Goal: Information Seeking & Learning: Check status

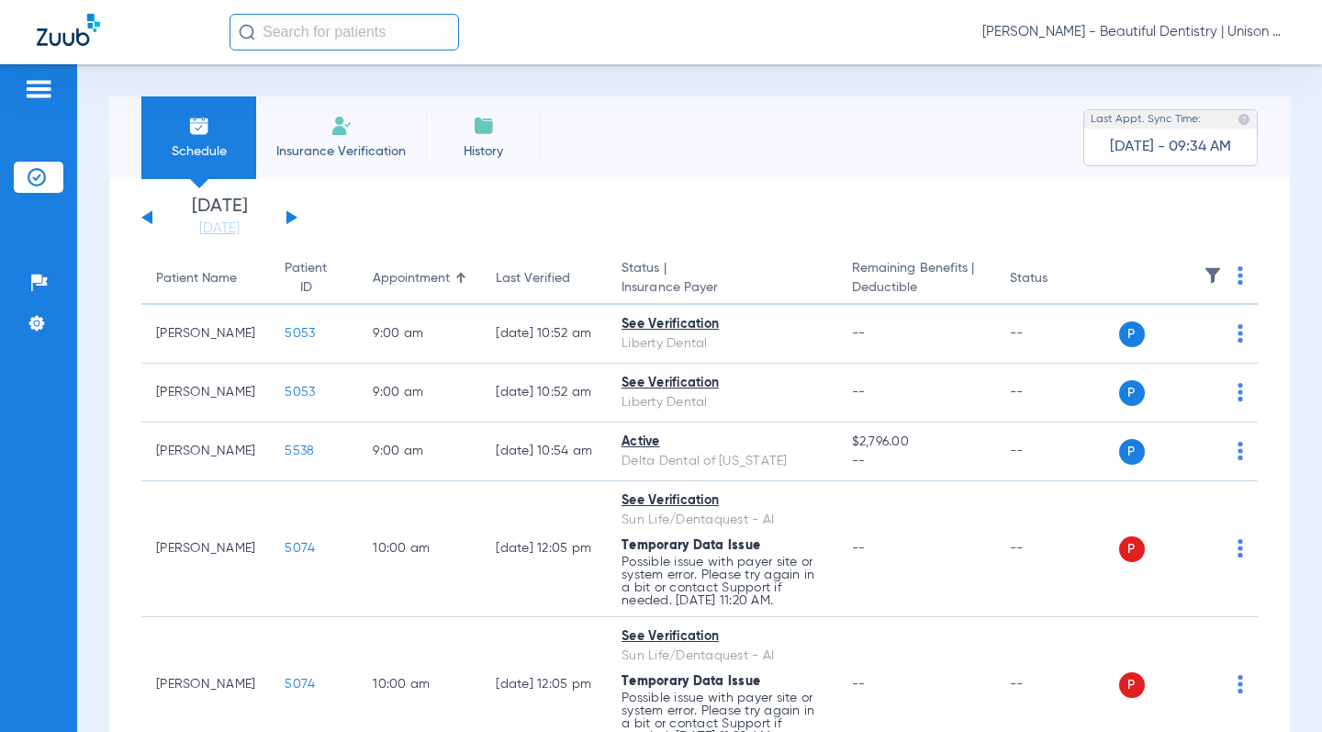
drag, startPoint x: 410, startPoint y: 217, endPoint x: 370, endPoint y: 265, distance: 63.2
click at [410, 217] on app-single-date-navigator "[DATE] [DATE] [DATE] [DATE] [DATE] [DATE] [DATE] [DATE] [DATE] [DATE] [DATE] [D…" at bounding box center [699, 217] width 1116 height 40
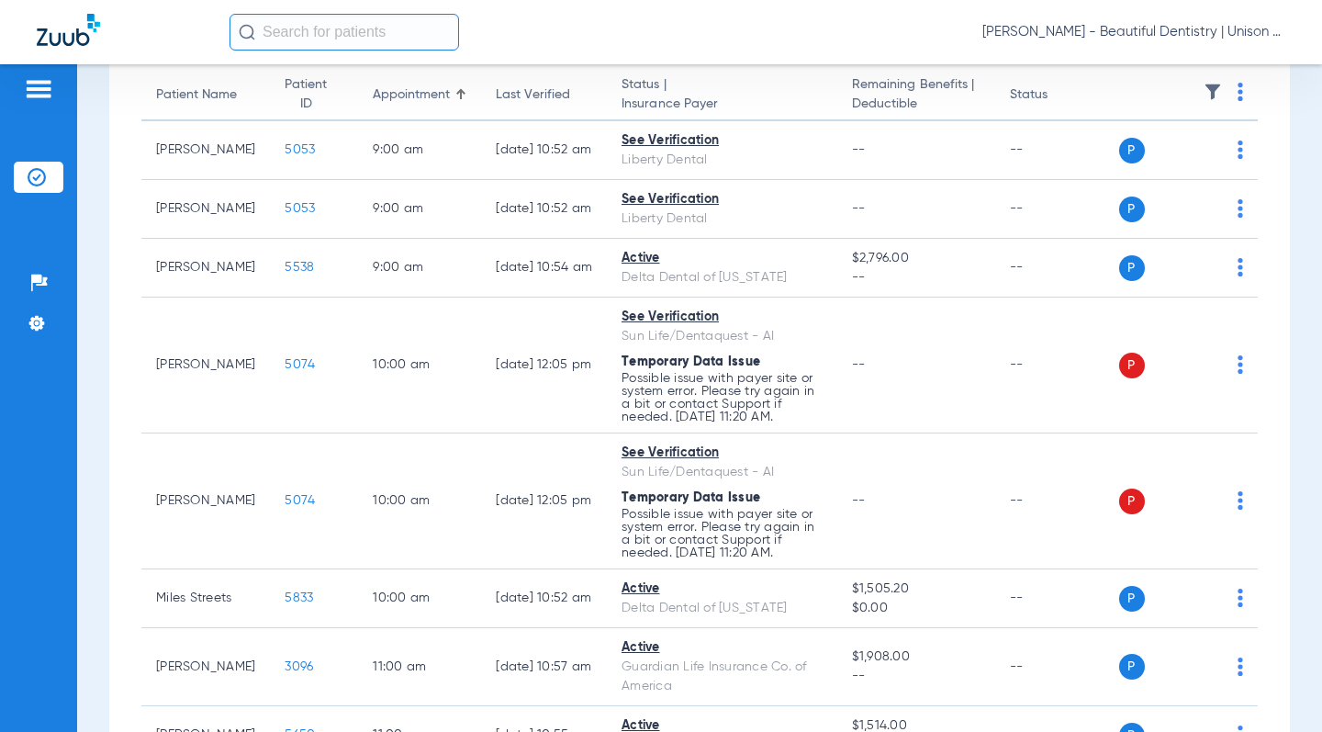
scroll to position [275, 0]
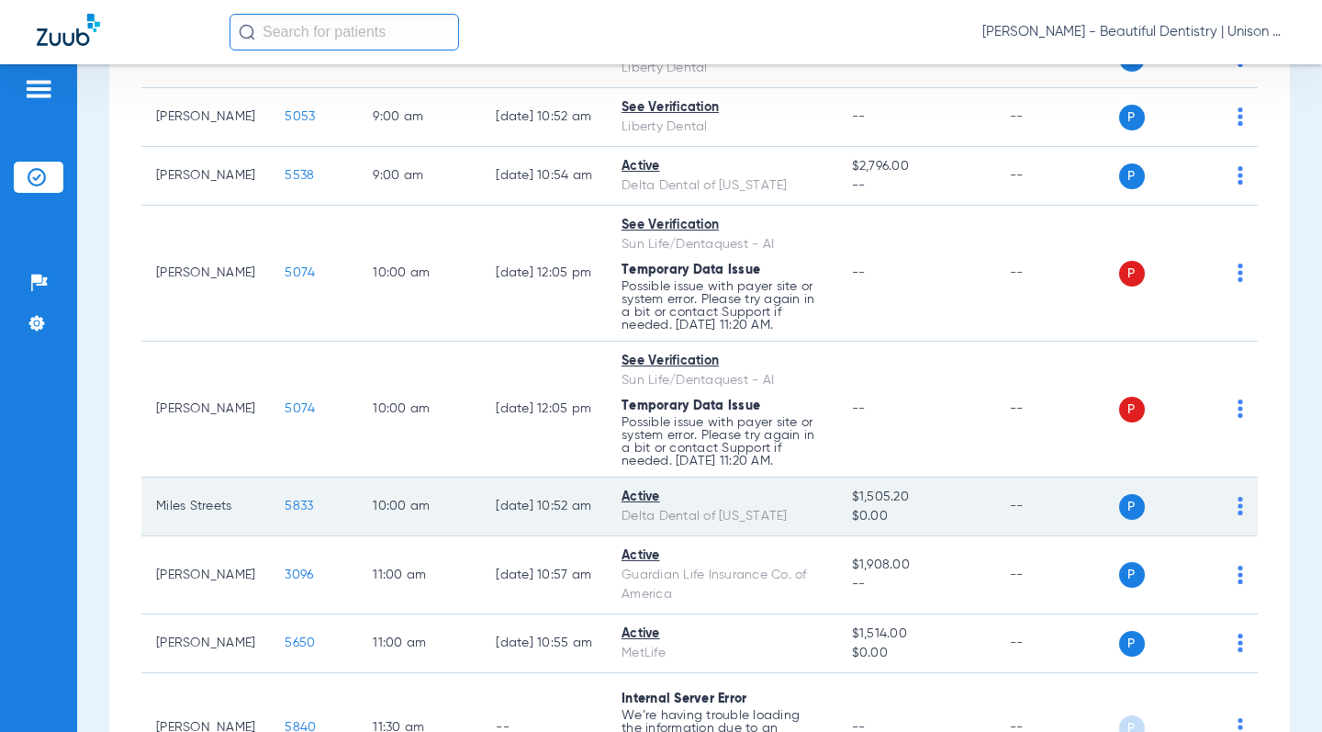
click at [285, 499] on span "5833" at bounding box center [299, 505] width 28 height 13
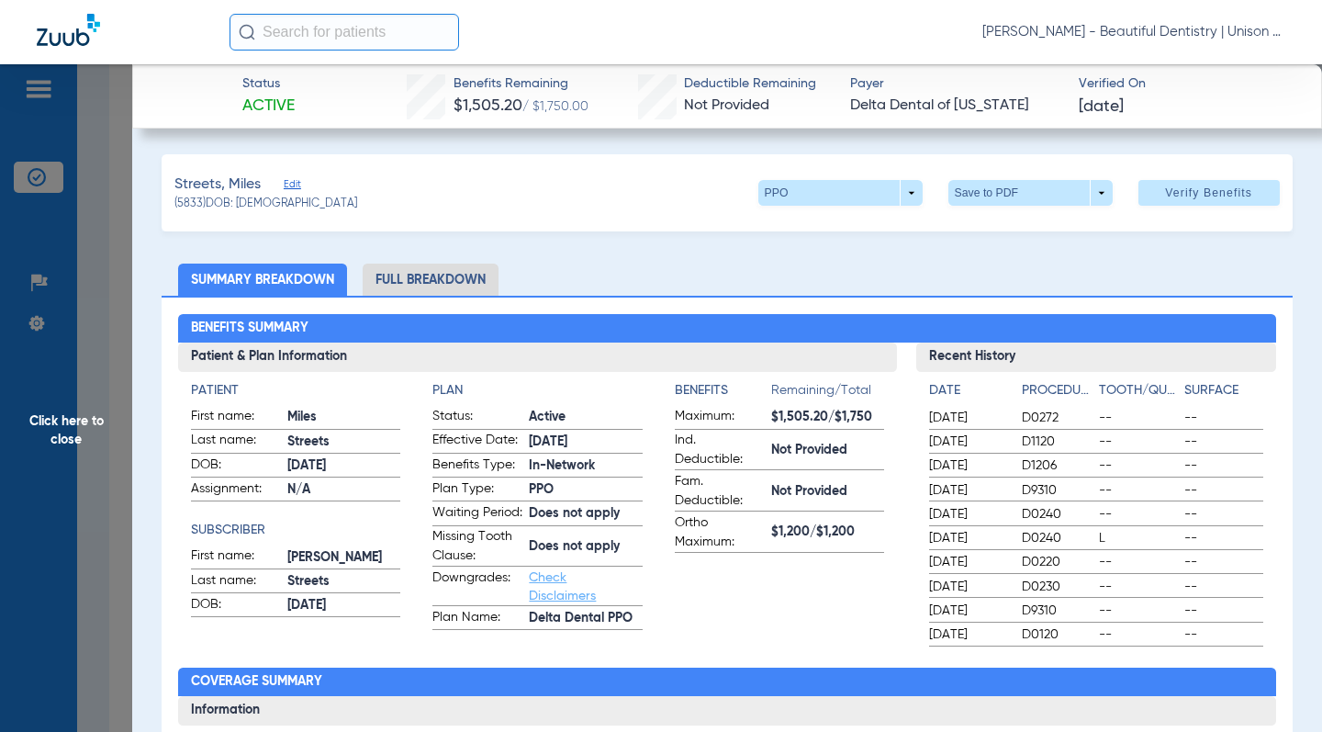
click at [585, 263] on ul "Summary Breakdown Full Breakdown" at bounding box center [727, 279] width 1130 height 32
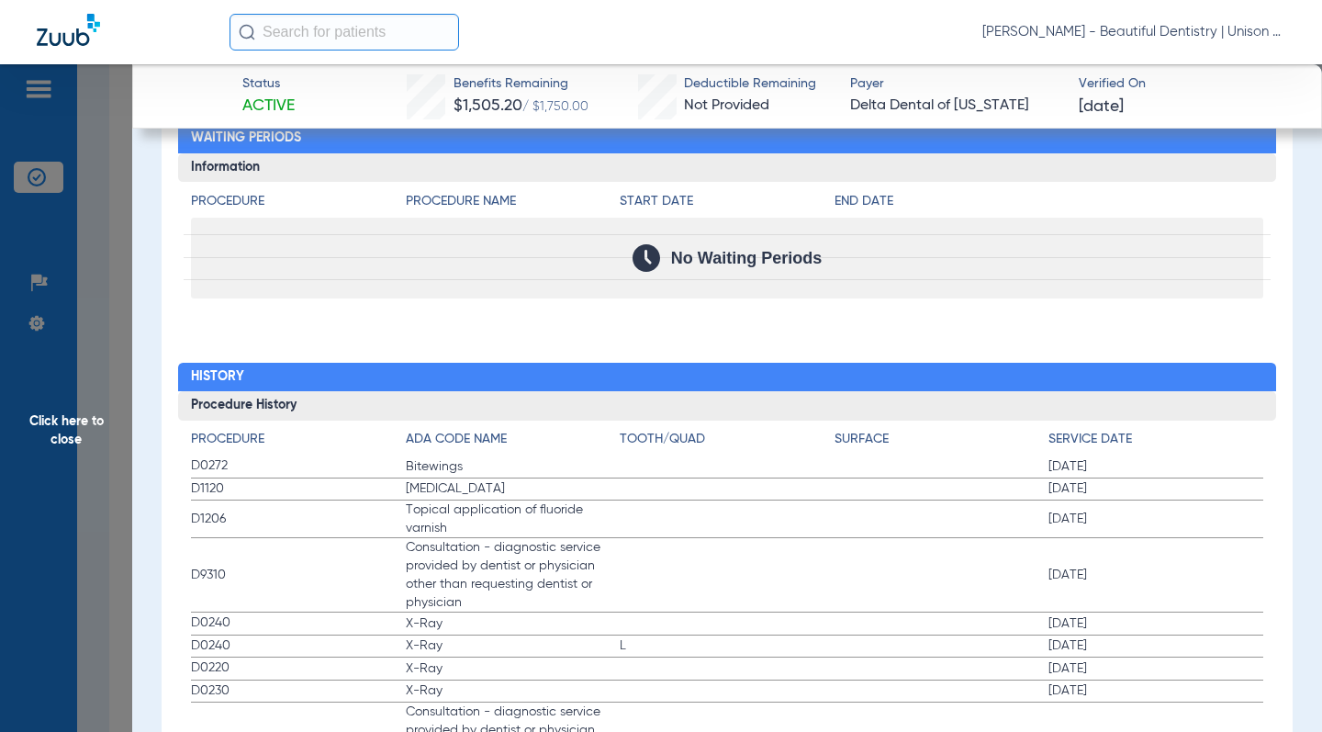
scroll to position [2112, 0]
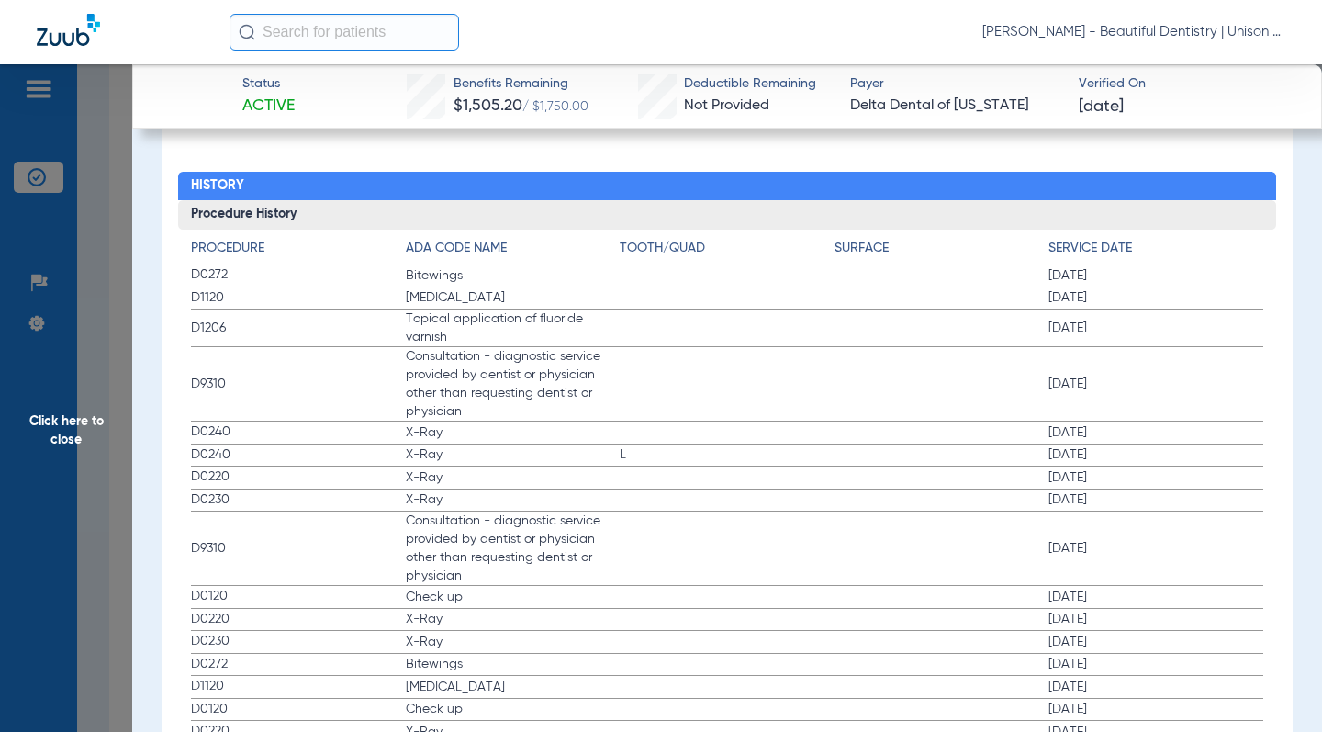
click at [1088, 456] on span "[DATE]" at bounding box center [1155, 454] width 215 height 18
click at [922, 433] on label "D0240 X-Ray [DATE]" at bounding box center [727, 432] width 1072 height 23
click at [680, 366] on label "D9310 Consultation - diagnostic service provided by dentist or physician other …" at bounding box center [727, 384] width 1072 height 74
click at [451, 419] on span "Consultation - diagnostic service provided by dentist or physician other than r…" at bounding box center [513, 383] width 215 height 73
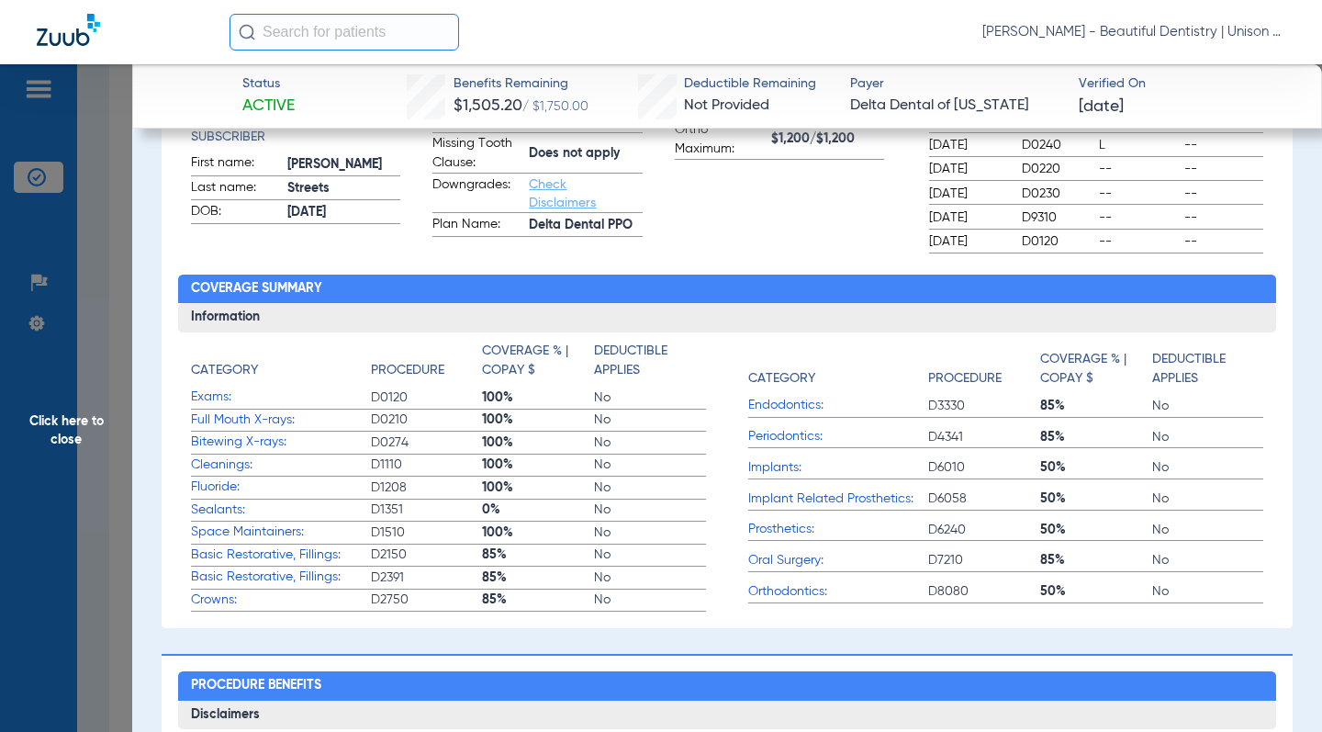
scroll to position [26, 0]
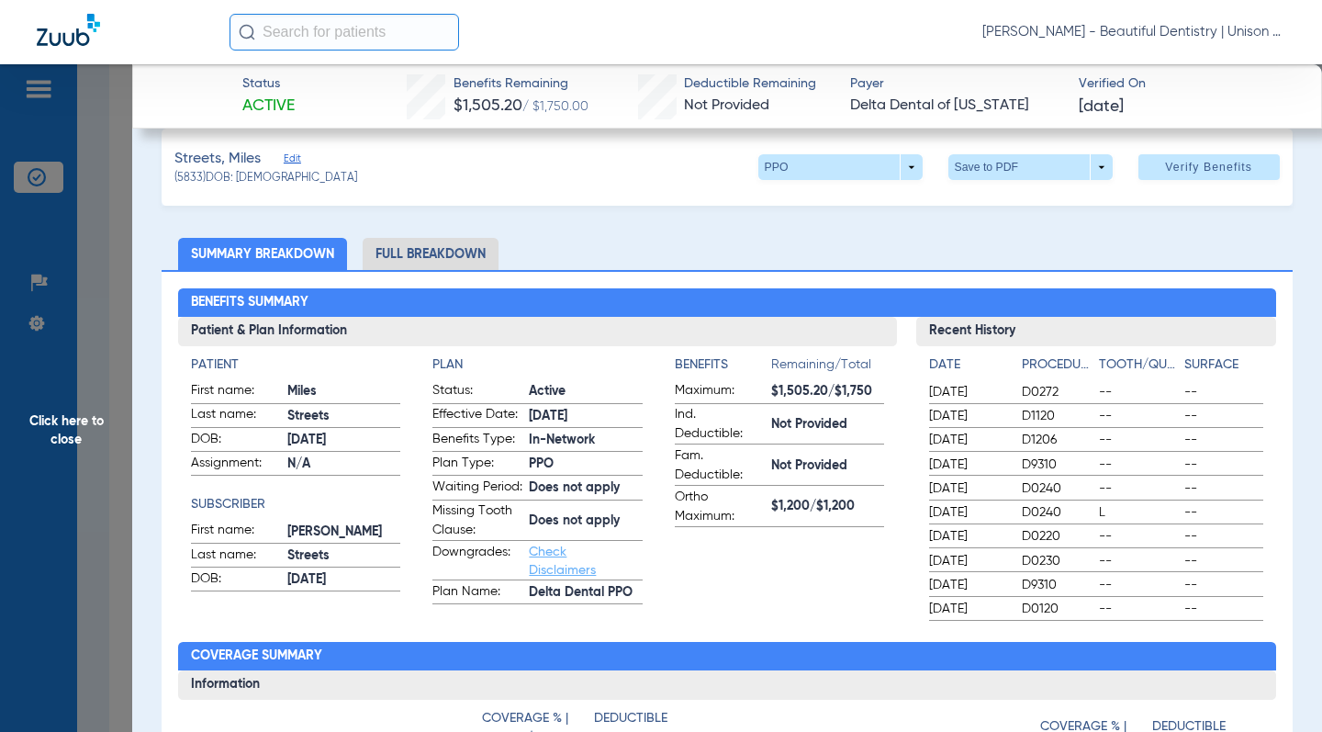
drag, startPoint x: 118, startPoint y: 229, endPoint x: 130, endPoint y: 227, distance: 12.1
click at [118, 229] on span "Click here to close" at bounding box center [66, 430] width 132 height 732
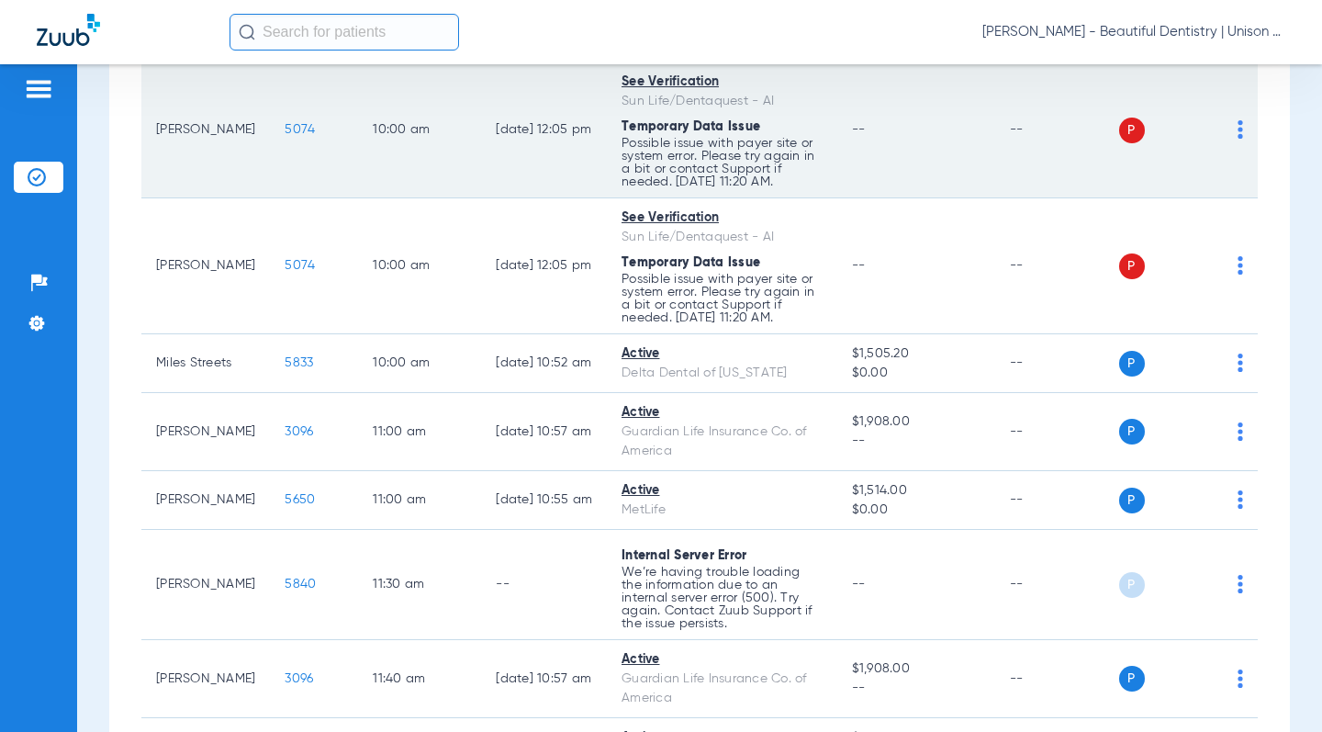
scroll to position [459, 0]
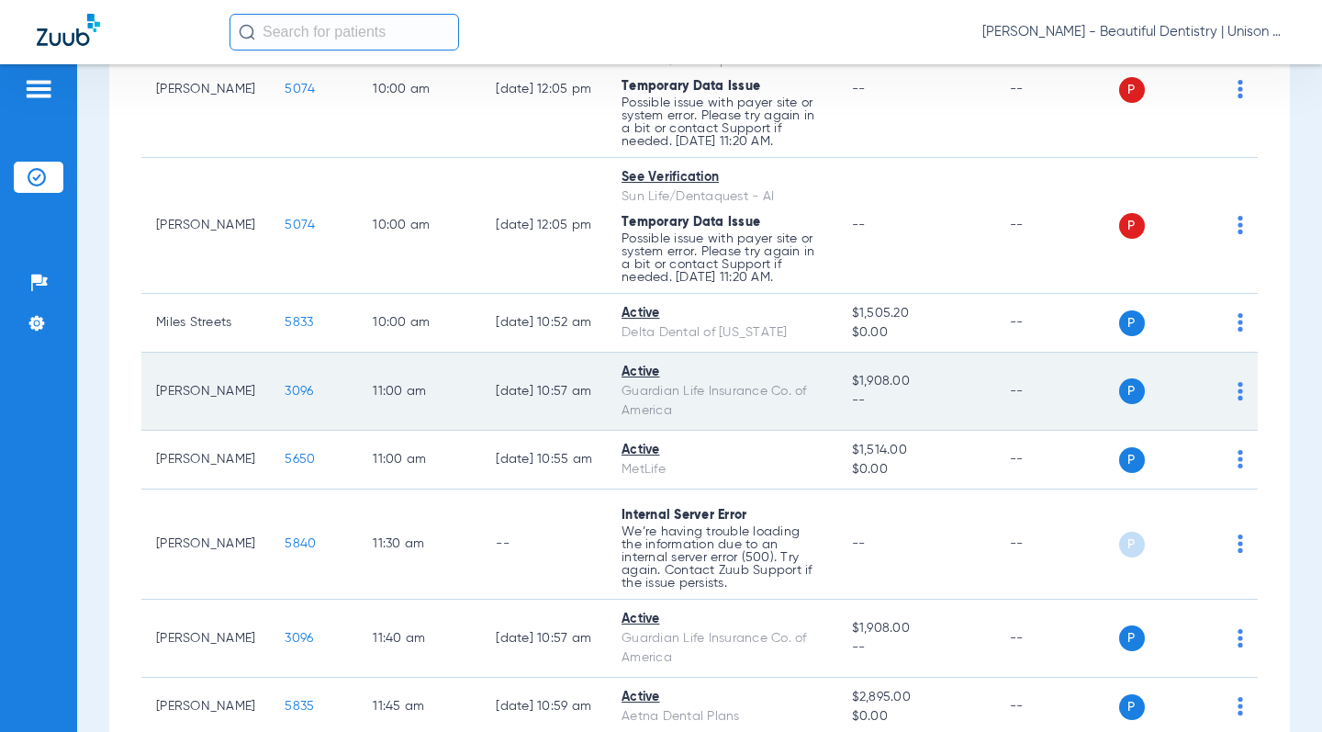
click at [285, 393] on span "3096" at bounding box center [299, 391] width 28 height 13
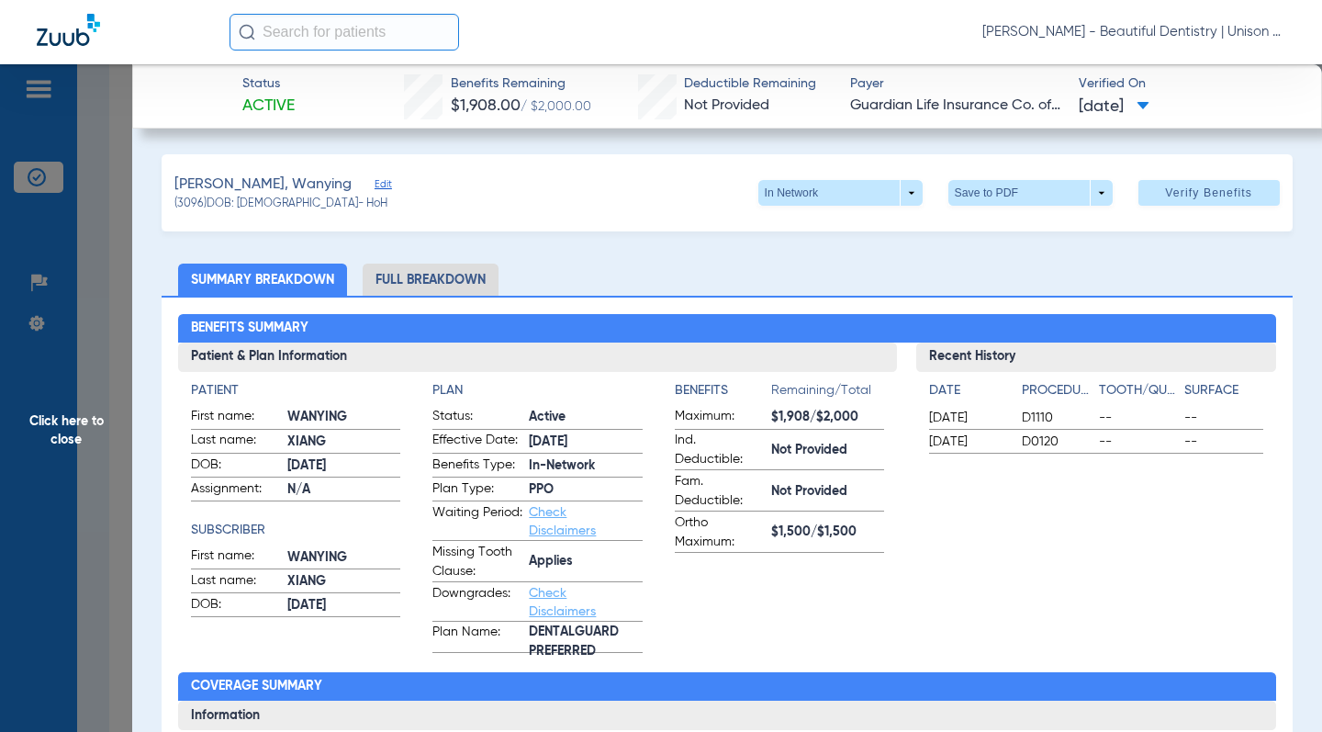
click at [88, 250] on span "Click here to close" at bounding box center [66, 430] width 132 height 732
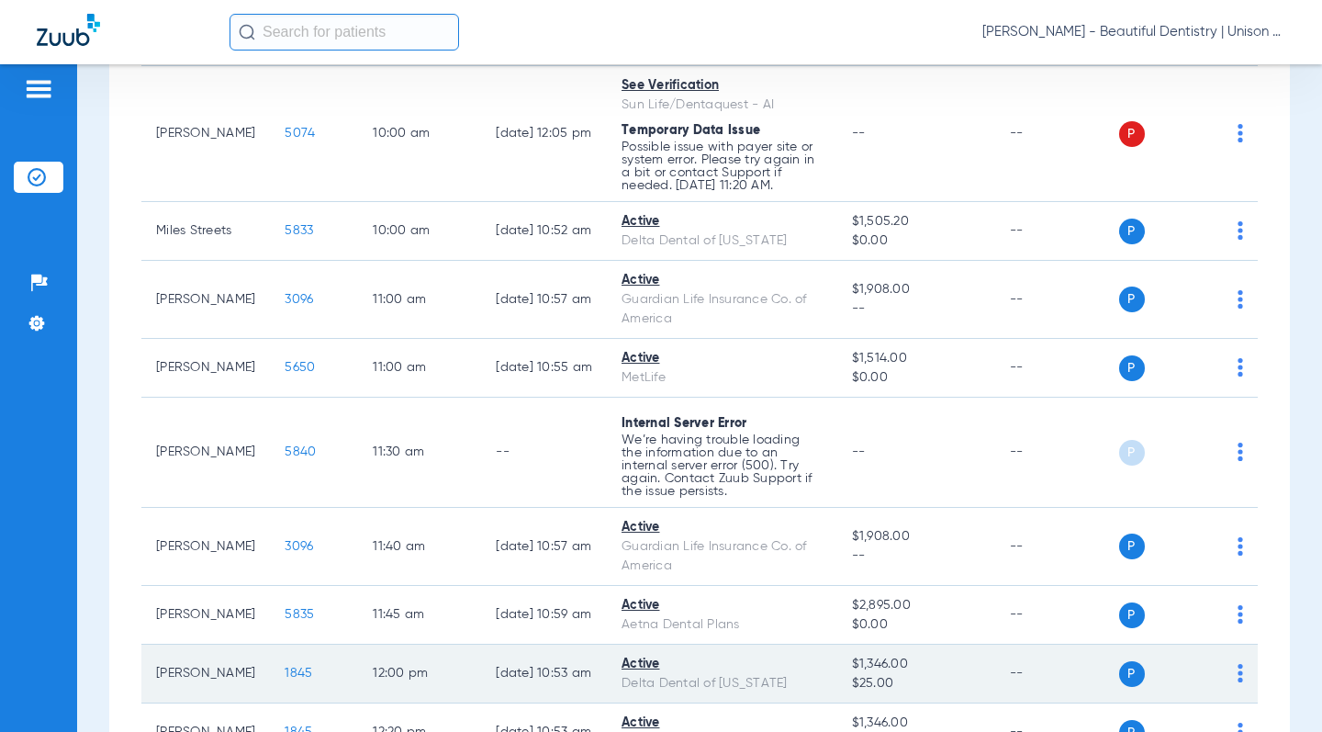
click at [285, 678] on span "1845" at bounding box center [299, 673] width 28 height 13
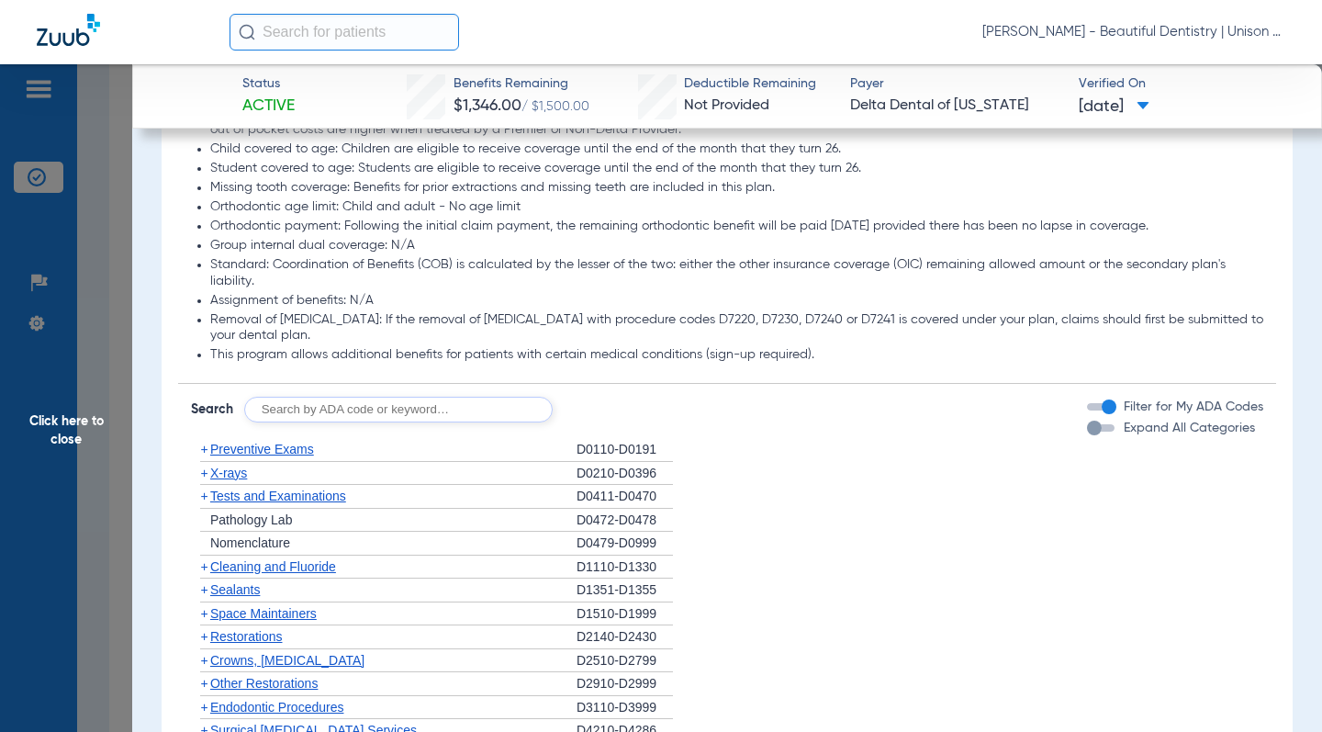
scroll to position [1102, 0]
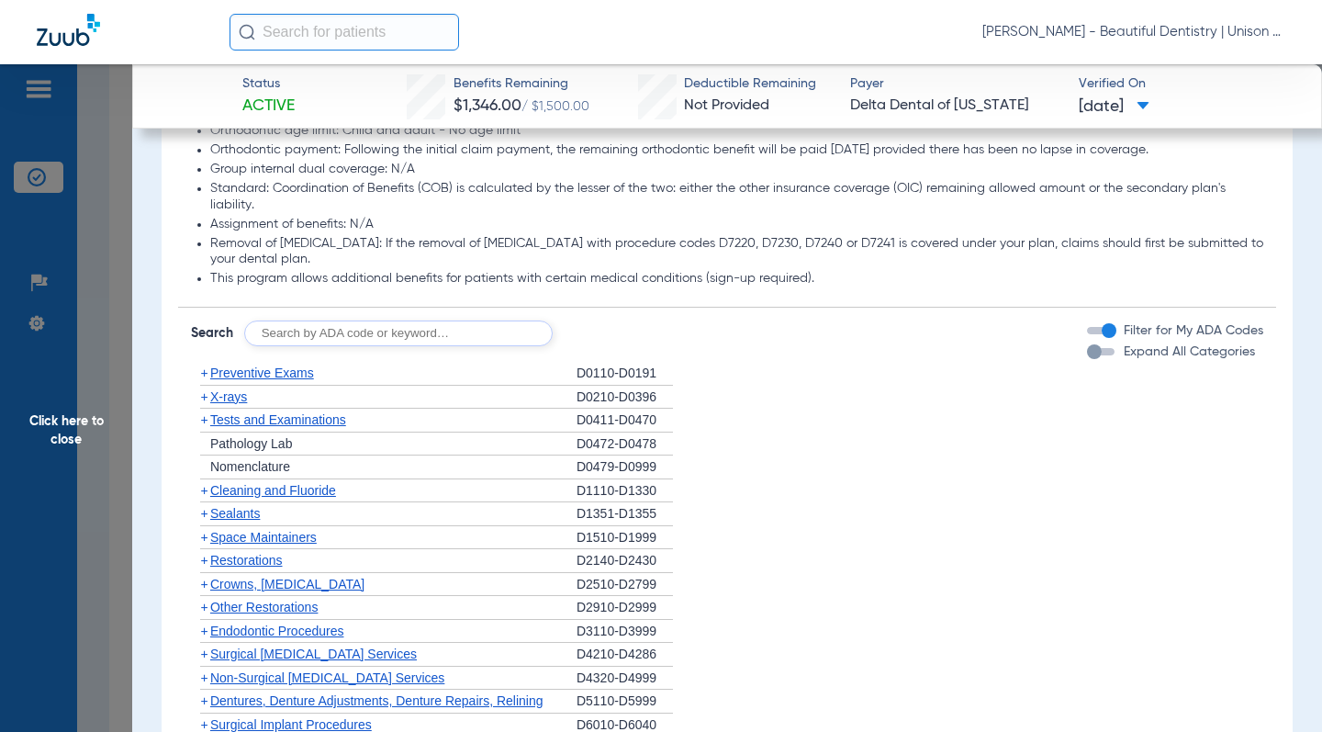
click at [207, 490] on span "+" at bounding box center [203, 490] width 7 height 15
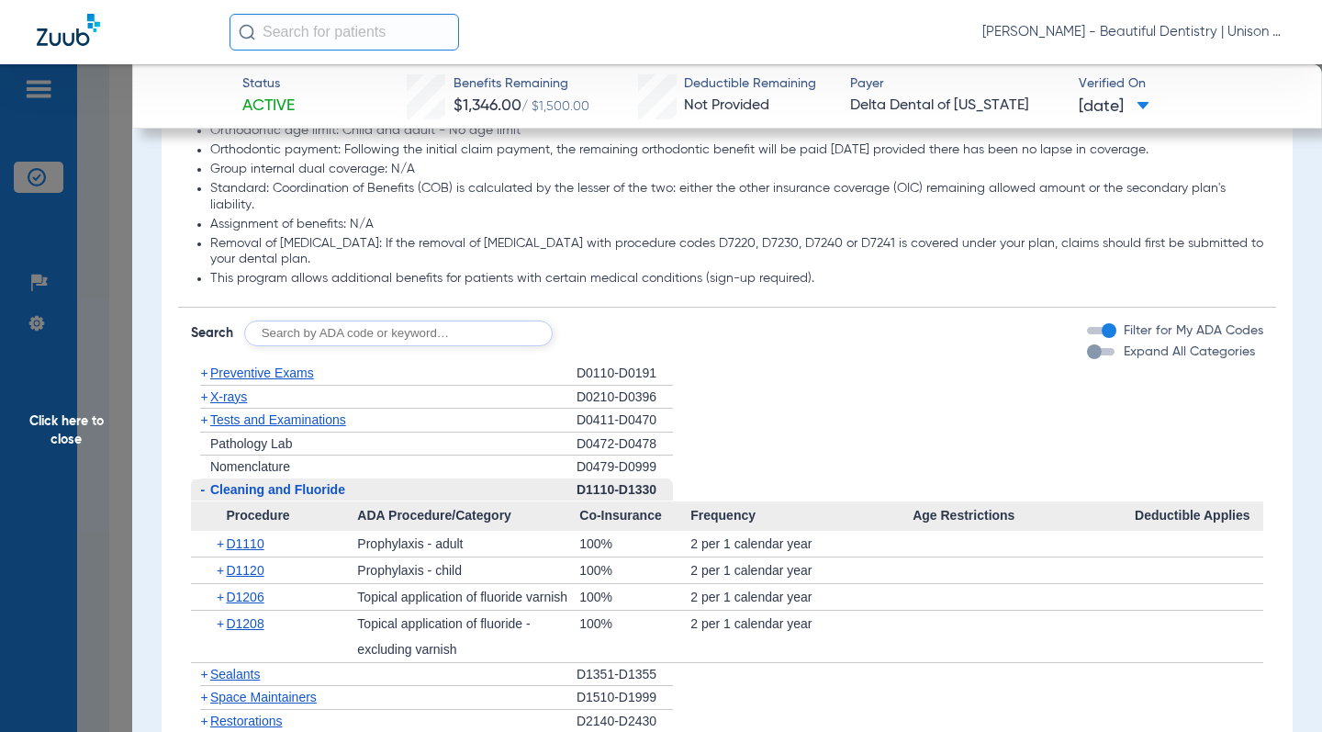
click at [773, 432] on li "+ Pathology Lab D0472-D0478" at bounding box center [727, 444] width 1072 height 24
click at [117, 287] on span "Click here to close" at bounding box center [66, 430] width 132 height 732
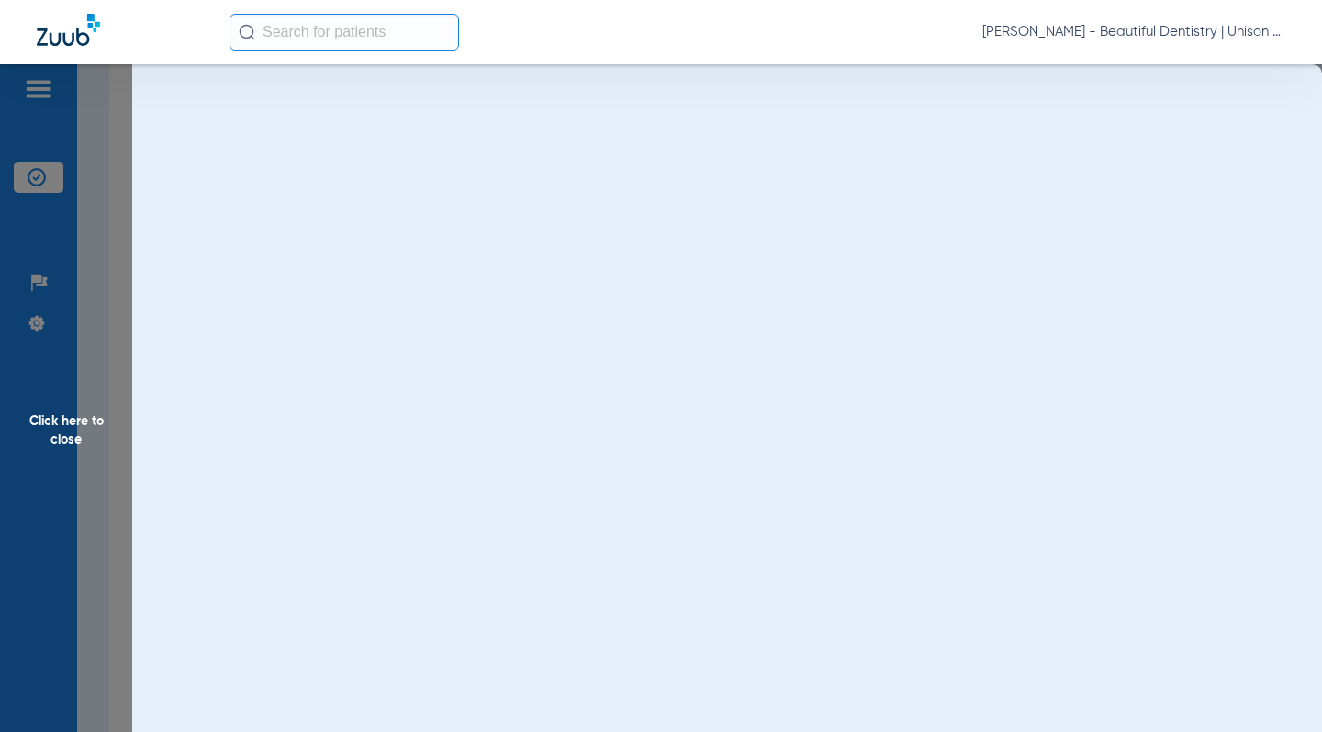
scroll to position [0, 0]
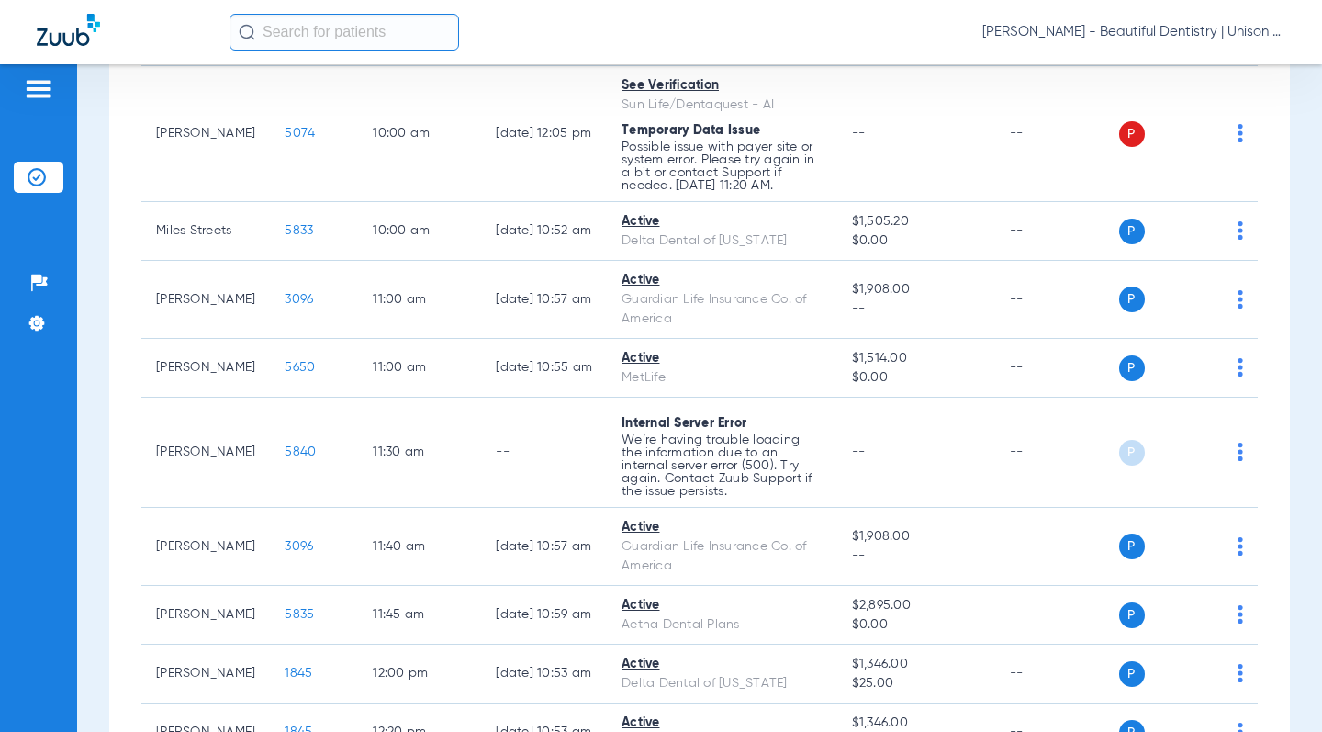
click at [112, 195] on div "[DATE] [DATE] [DATE] [DATE] [DATE] [DATE] [DATE] [DATE] [DATE] [DATE] [DATE] [D…" at bounding box center [699, 667] width 1181 height 2078
click at [127, 292] on div "[DATE] [DATE] [DATE] [DATE] [DATE] [DATE] [DATE] [DATE] [DATE] [DATE] [DATE] [D…" at bounding box center [699, 667] width 1181 height 2078
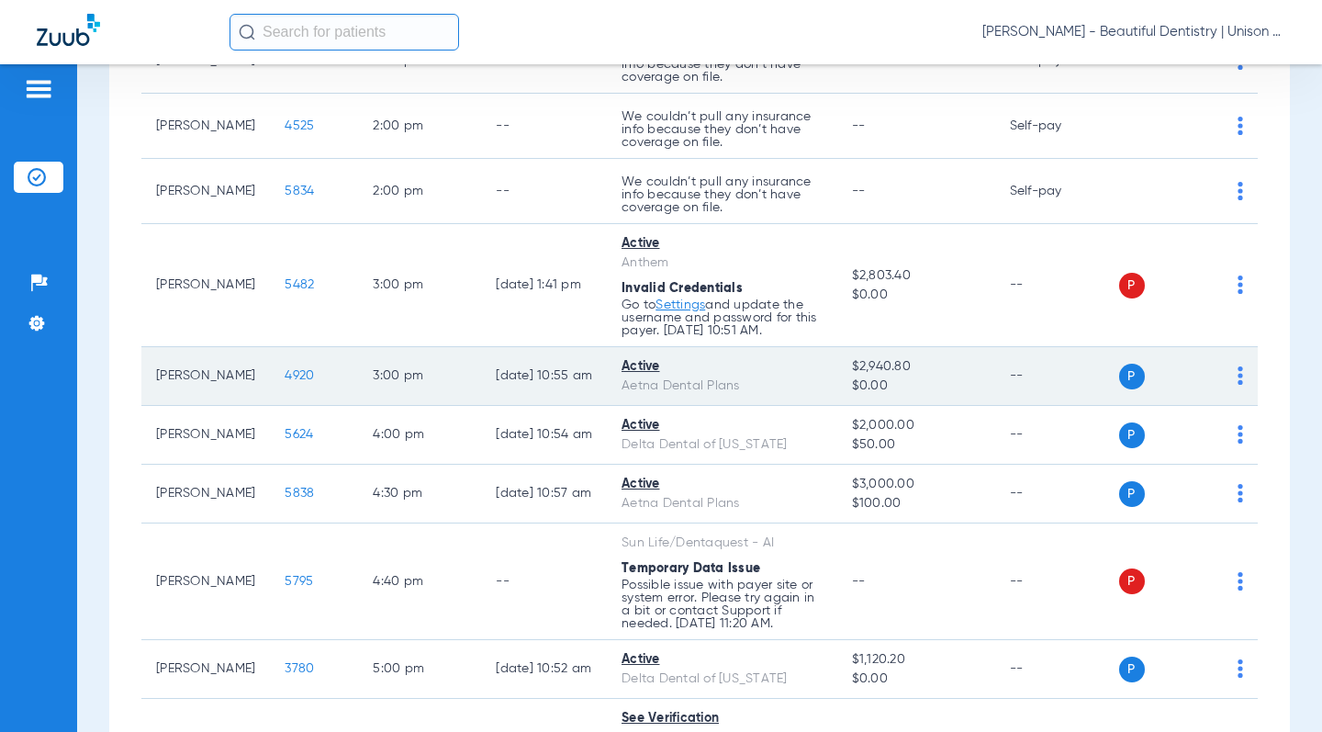
scroll to position [1285, 0]
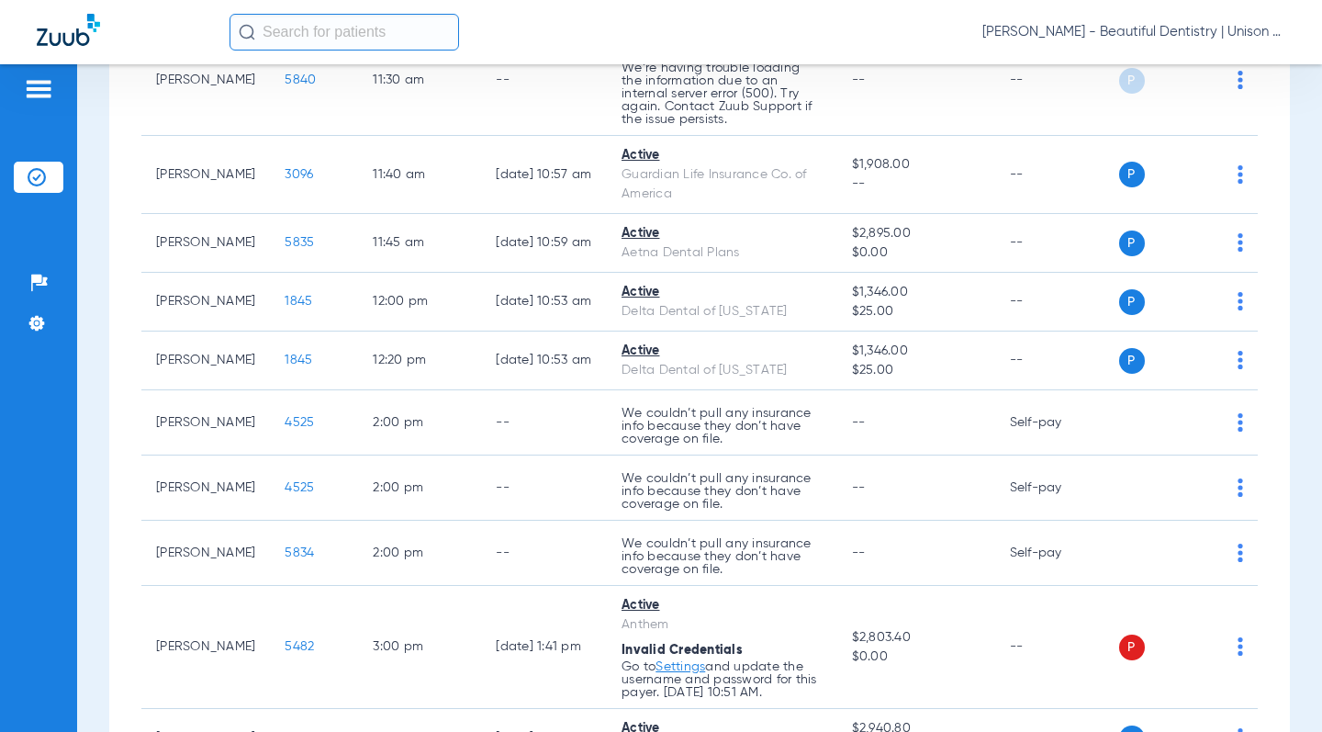
scroll to position [918, 0]
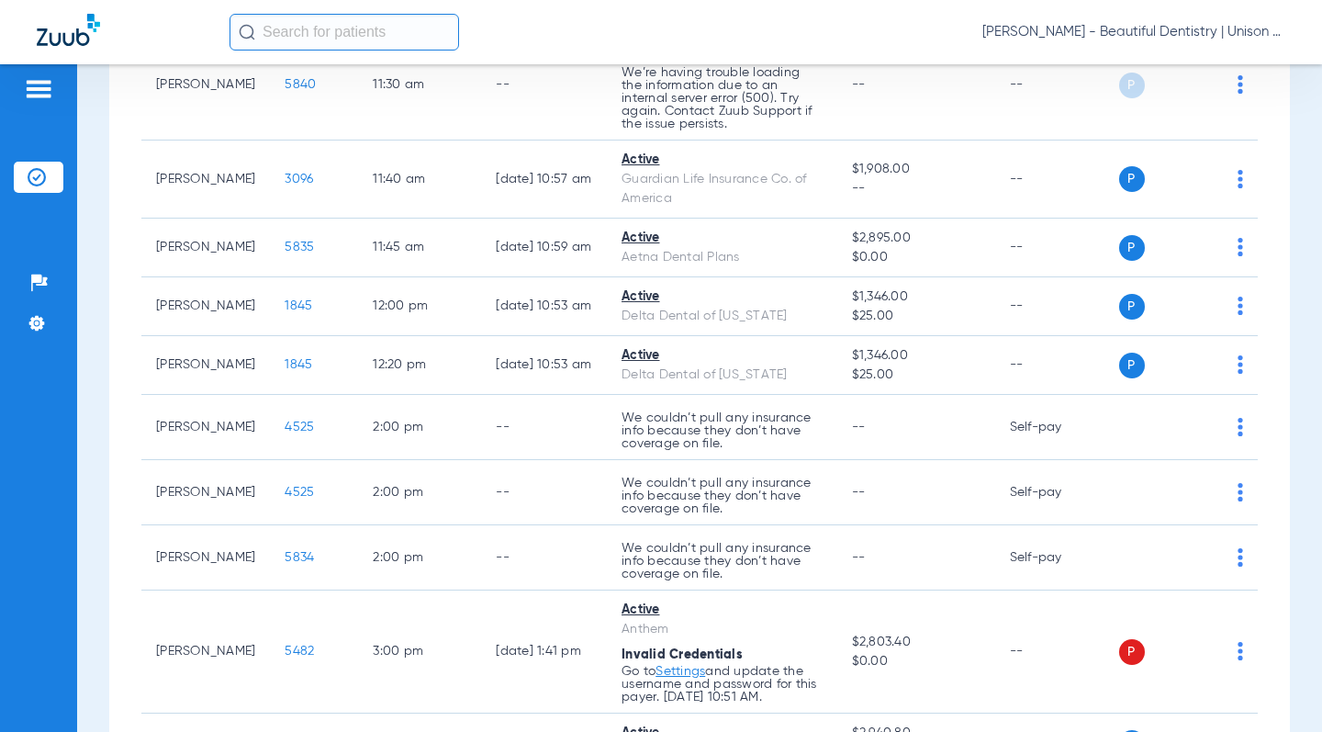
click at [123, 399] on div "[DATE] [DATE] [DATE] [DATE] [DATE] [DATE] [DATE] [DATE] [DATE] [DATE] [DATE] [D…" at bounding box center [699, 300] width 1181 height 2078
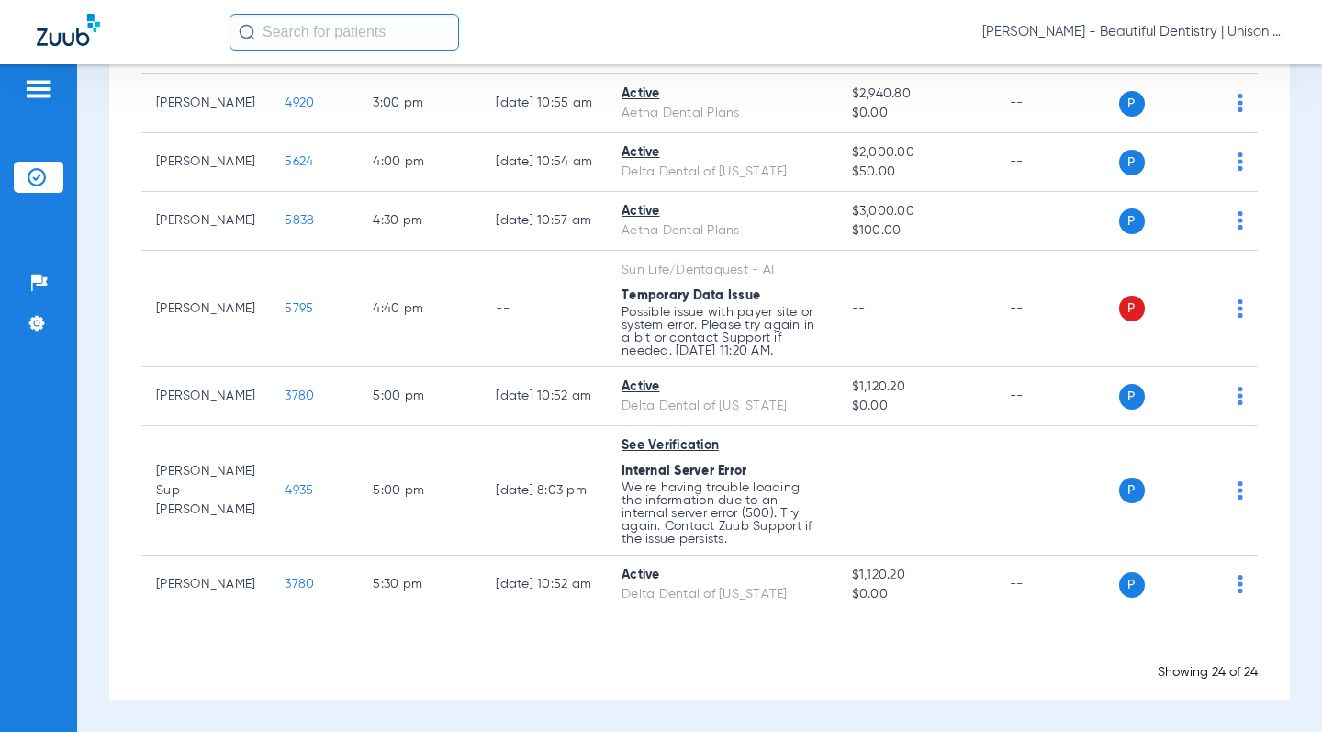
scroll to position [1399, 0]
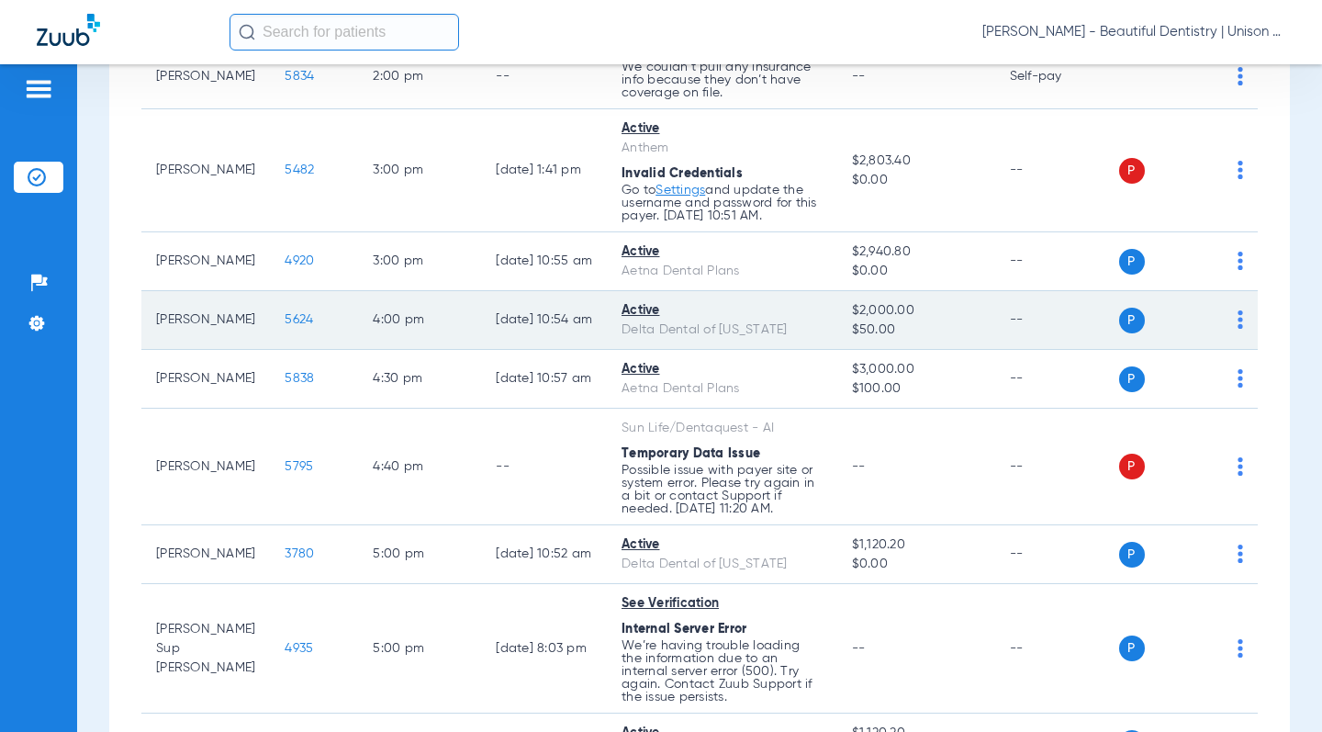
drag, startPoint x: 779, startPoint y: 349, endPoint x: 764, endPoint y: 355, distance: 16.9
click at [779, 340] on div "Delta Dental of [US_STATE]" at bounding box center [722, 329] width 201 height 19
click at [285, 326] on span "5624" at bounding box center [299, 319] width 28 height 13
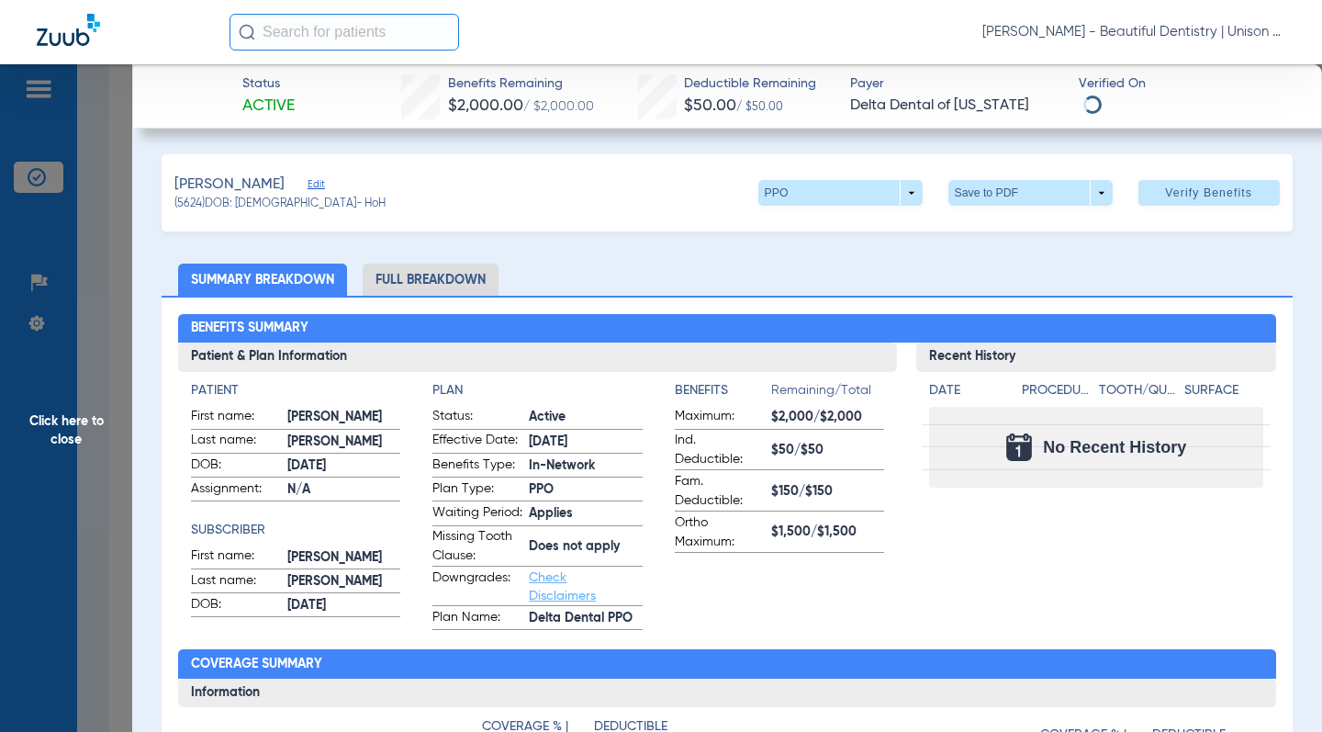
click at [613, 276] on ul "Summary Breakdown Full Breakdown" at bounding box center [727, 279] width 1130 height 32
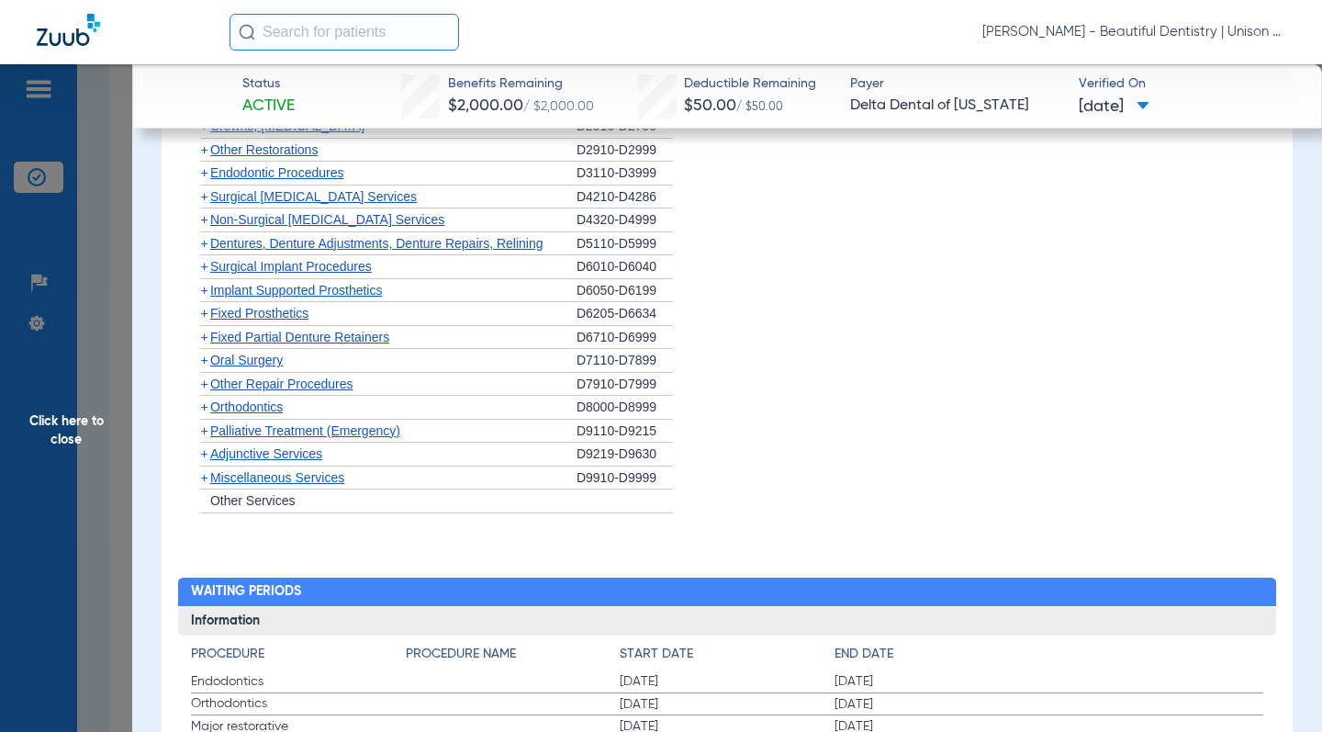
scroll to position [1883, 0]
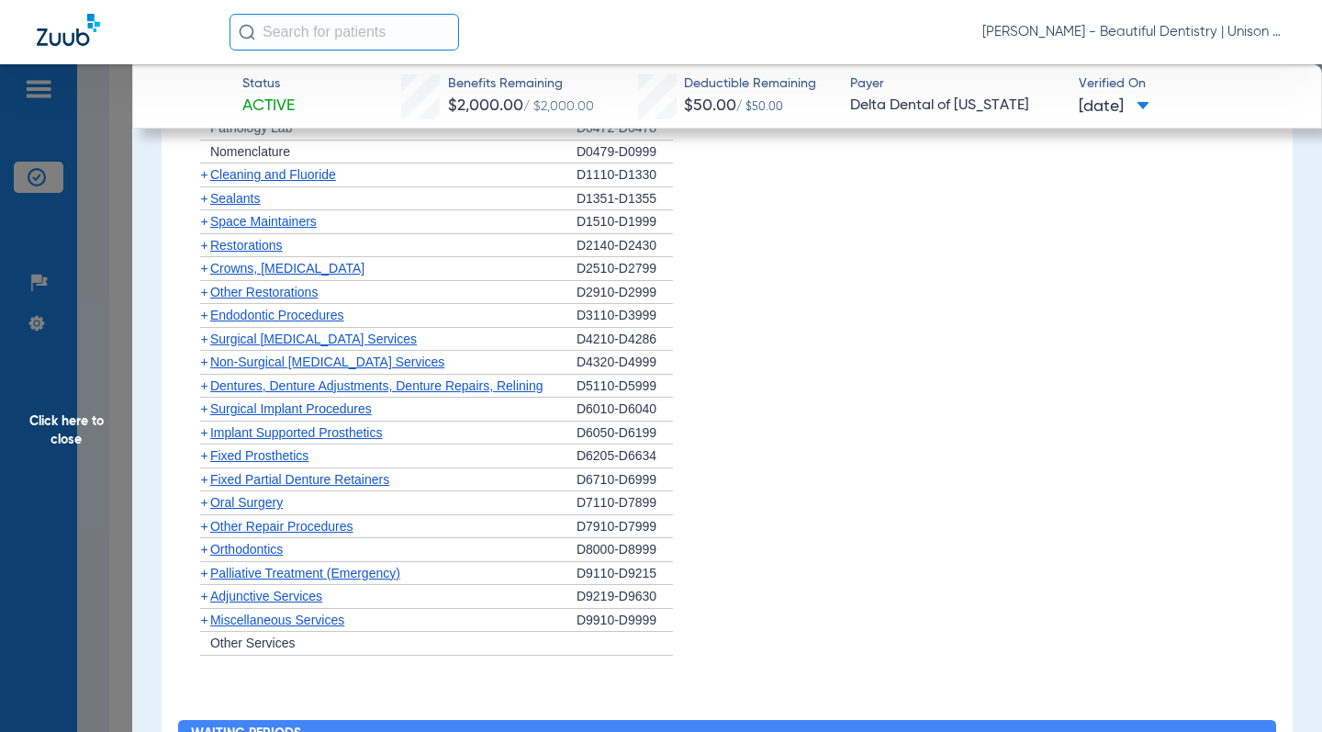
scroll to position [1332, 0]
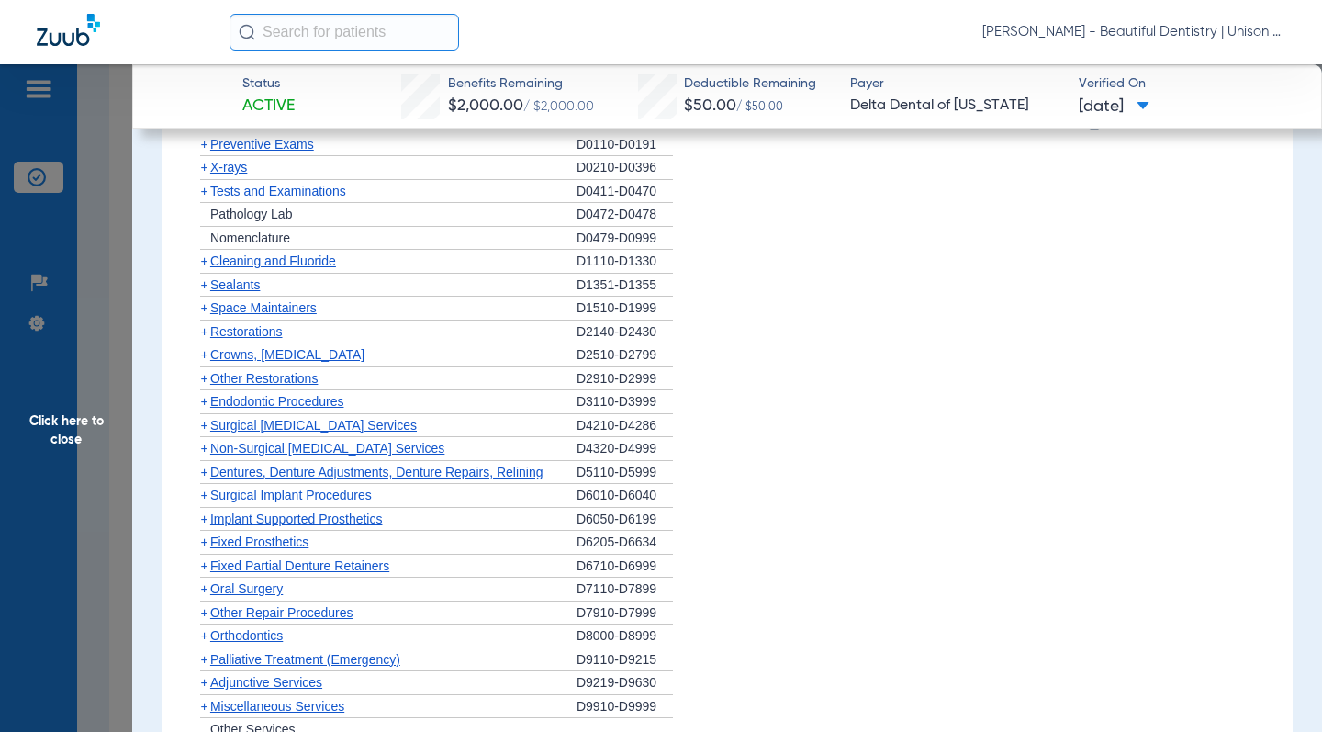
click at [134, 249] on app-member-insurance-verification-view "Status Active Benefits Remaining $2,000.00 / $2,000.00 Deductible Remaining $50…" at bounding box center [727, 31] width 1190 height 2598
click at [116, 249] on span "Click here to close" at bounding box center [66, 430] width 132 height 732
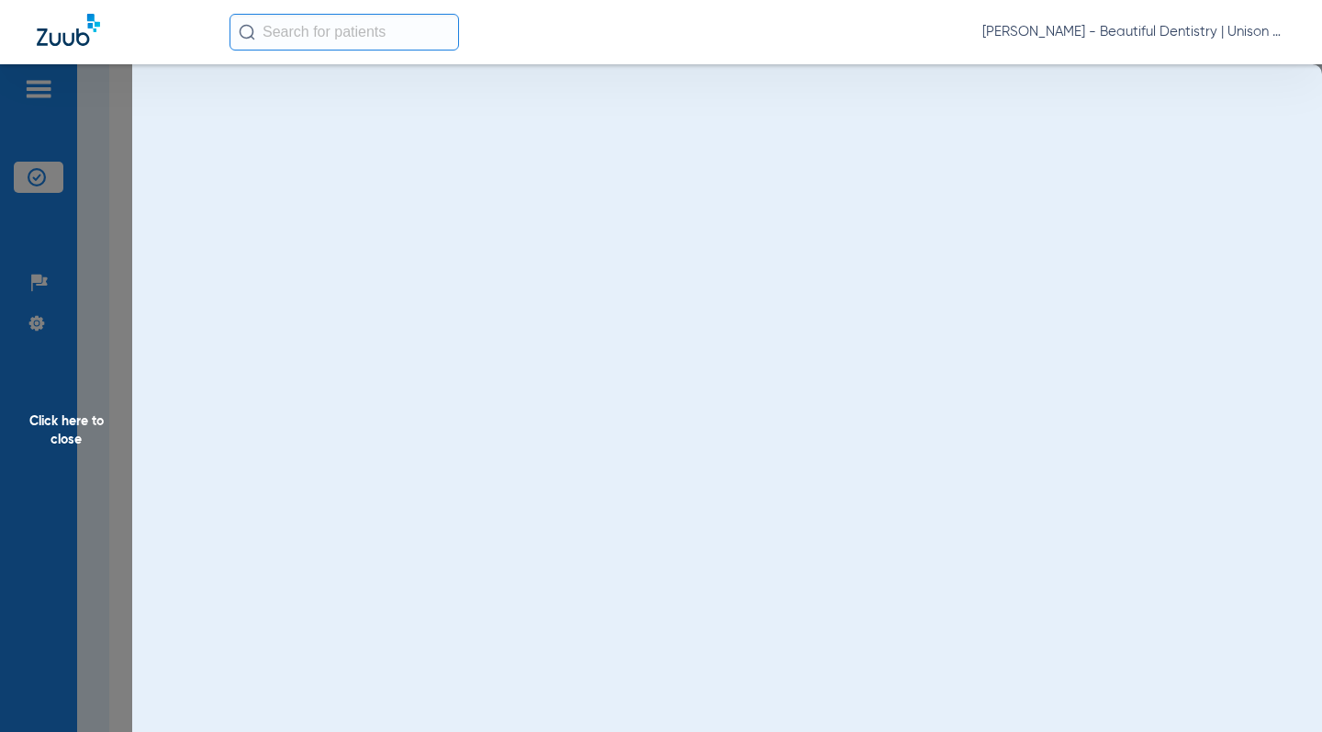
scroll to position [0, 0]
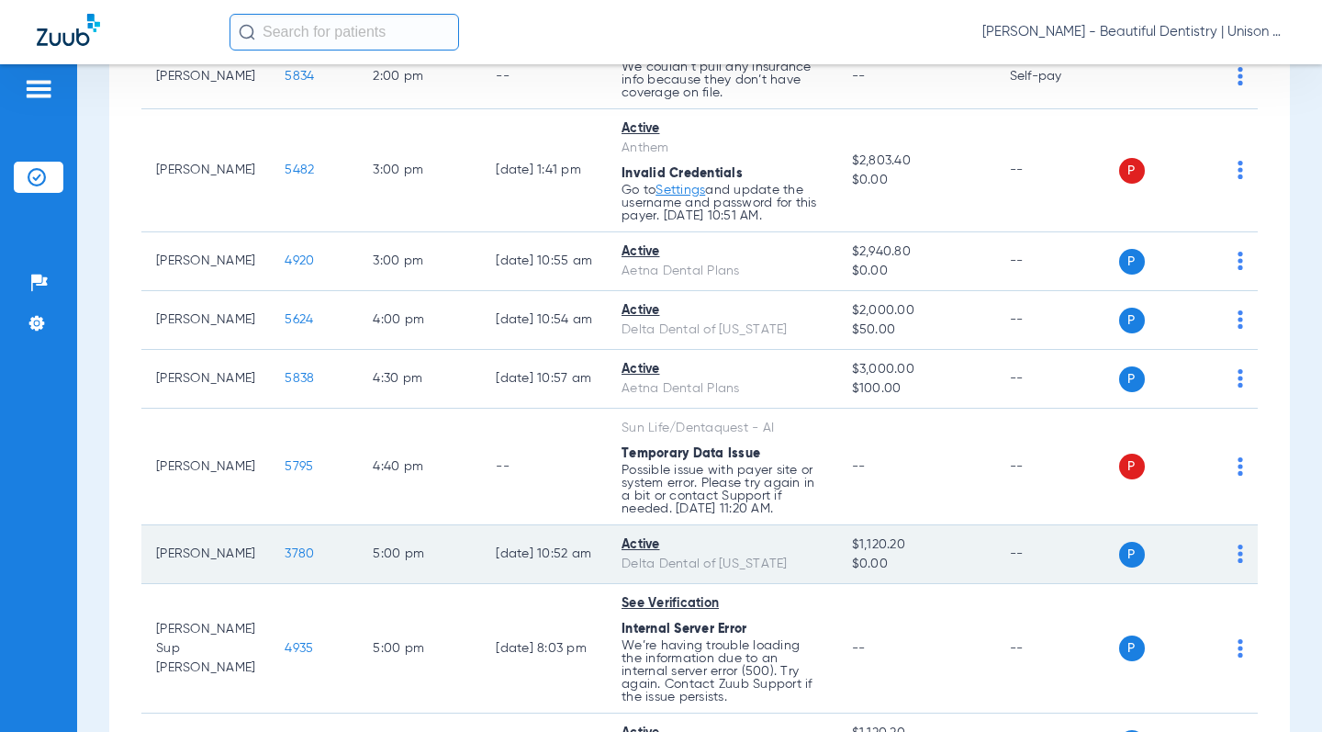
click at [285, 560] on span "3780" at bounding box center [299, 553] width 29 height 13
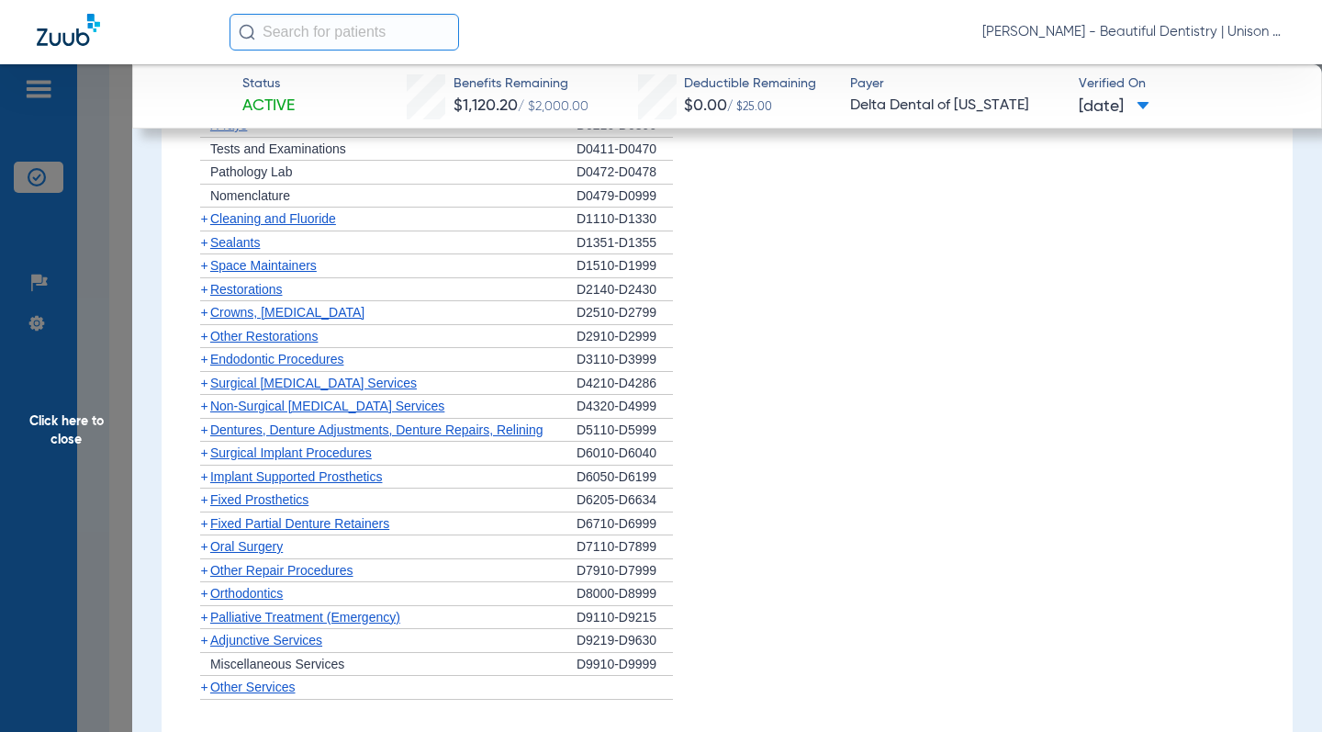
scroll to position [1469, 0]
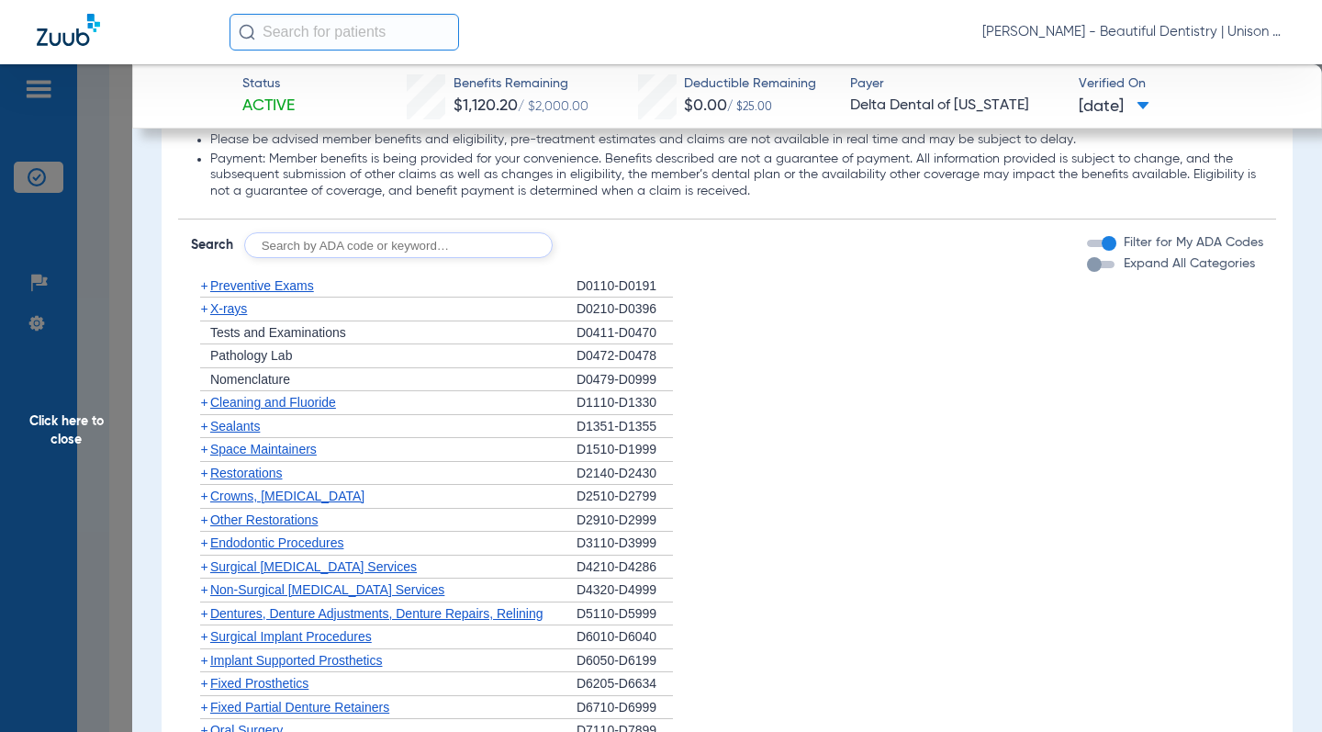
click at [200, 408] on span "+" at bounding box center [203, 402] width 7 height 15
